Goal: Information Seeking & Learning: Learn about a topic

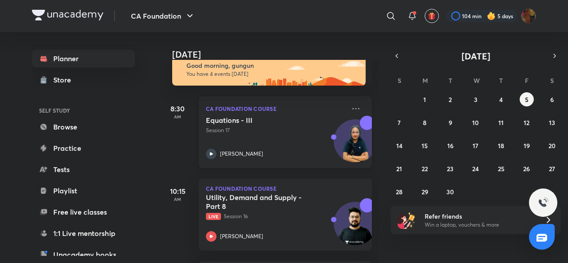
scroll to position [16, 0]
click at [211, 152] on icon at bounding box center [211, 153] width 11 height 11
